Goal: Navigation & Orientation: Find specific page/section

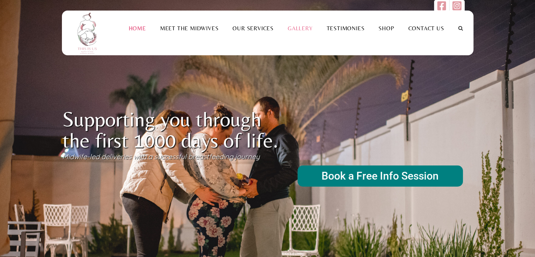
click at [304, 30] on link "Gallery" at bounding box center [300, 28] width 39 height 7
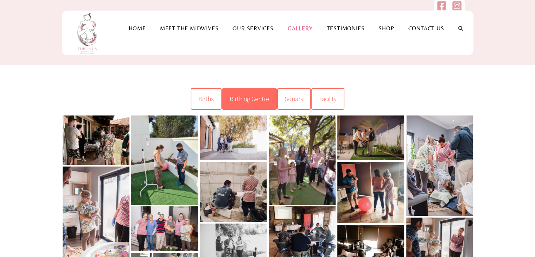
click at [252, 101] on span "Birthing Centre" at bounding box center [249, 99] width 39 height 8
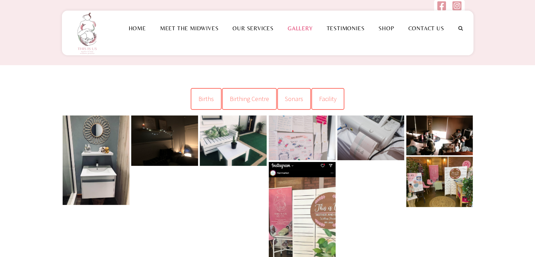
scroll to position [35, 0]
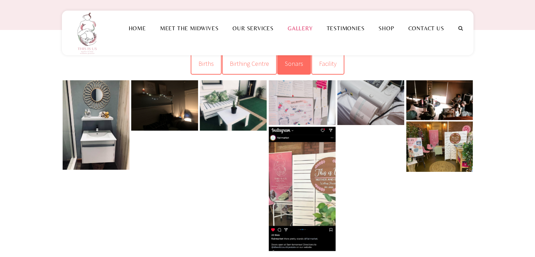
click at [294, 59] on link "Sonars" at bounding box center [294, 64] width 34 height 22
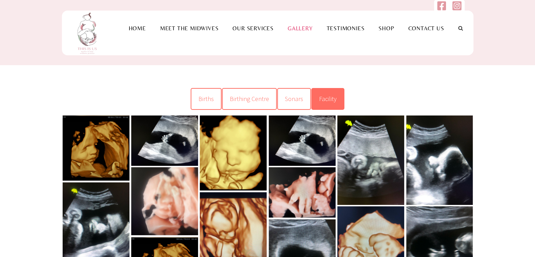
click at [322, 93] on link "Facility" at bounding box center [327, 99] width 33 height 22
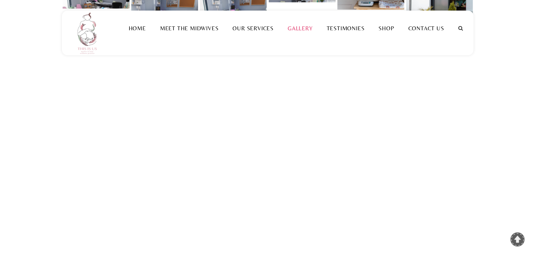
scroll to position [352, 0]
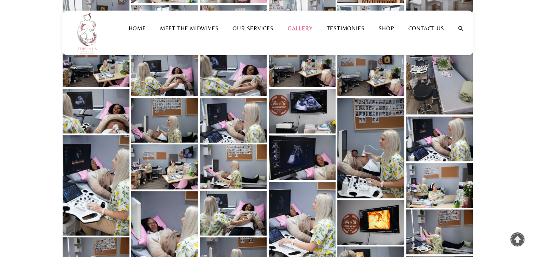
click at [302, 105] on link at bounding box center [302, 111] width 67 height 45
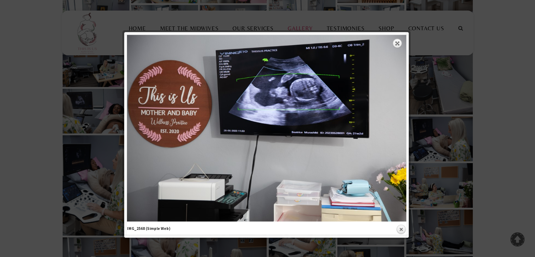
click at [424, 43] on div at bounding box center [267, 178] width 535 height 1060
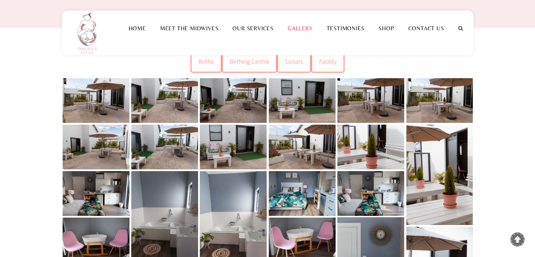
scroll to position [0, 0]
